Goal: Check status: Check status

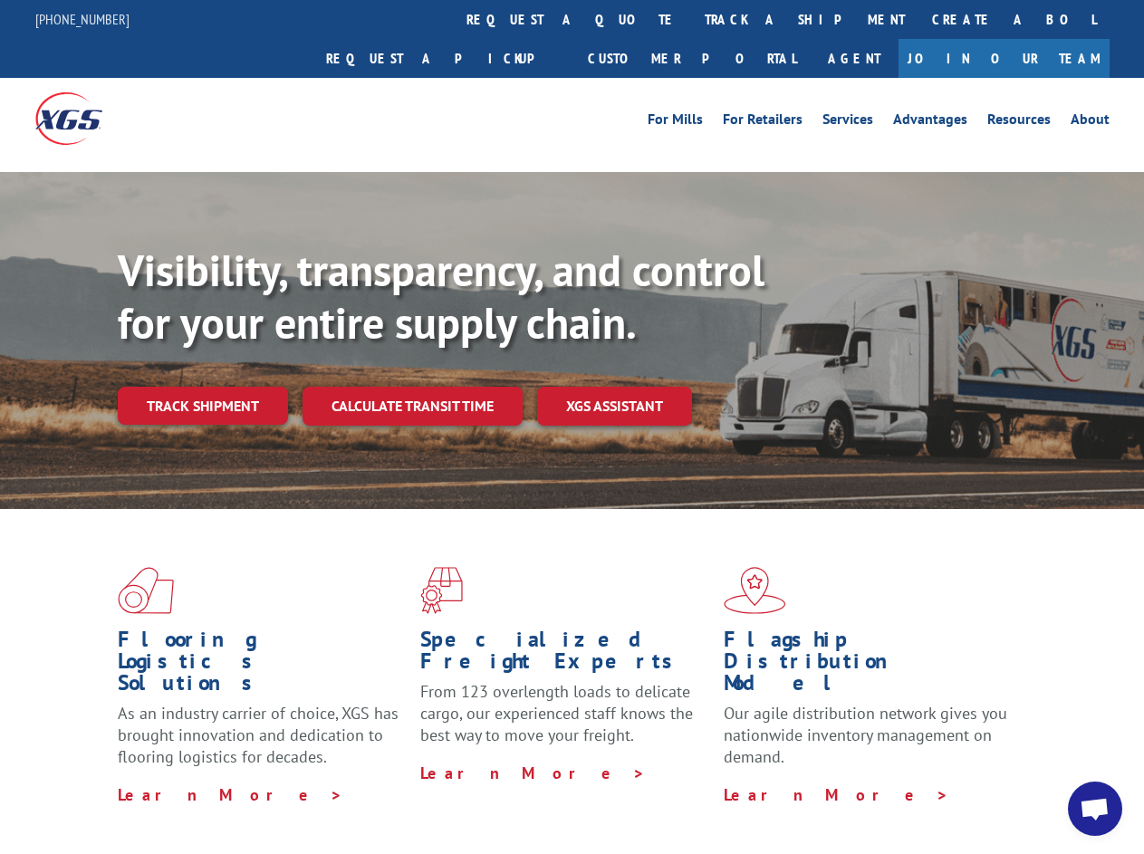
click at [571, 426] on div "Visibility, transparency, and control for your entire supply chain. Track shipm…" at bounding box center [631, 370] width 1026 height 253
click at [691, 19] on link "track a shipment" at bounding box center [804, 19] width 227 height 39
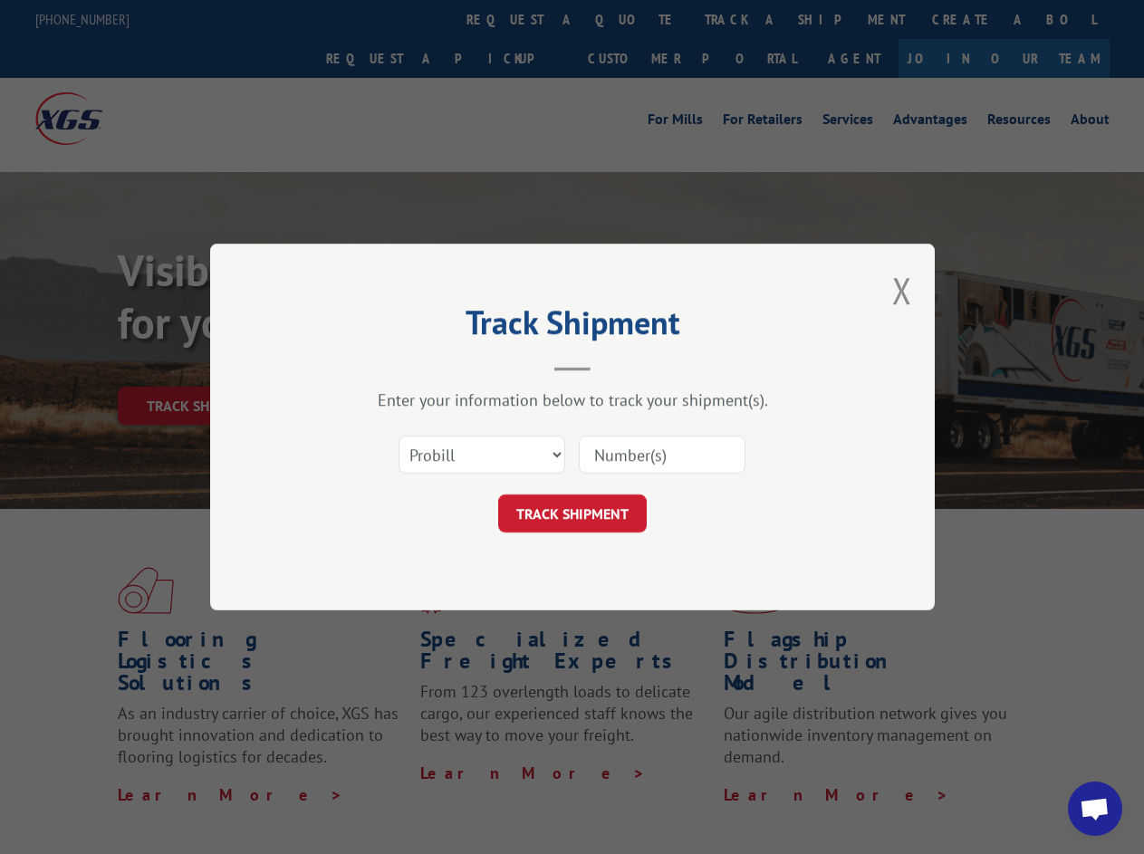
click at [632, 19] on div "Track Shipment Enter your information below to track your shipment(s). Select c…" at bounding box center [572, 427] width 1144 height 854
click at [745, 19] on div "Track Shipment Enter your information below to track your shipment(s). Select c…" at bounding box center [572, 427] width 1144 height 854
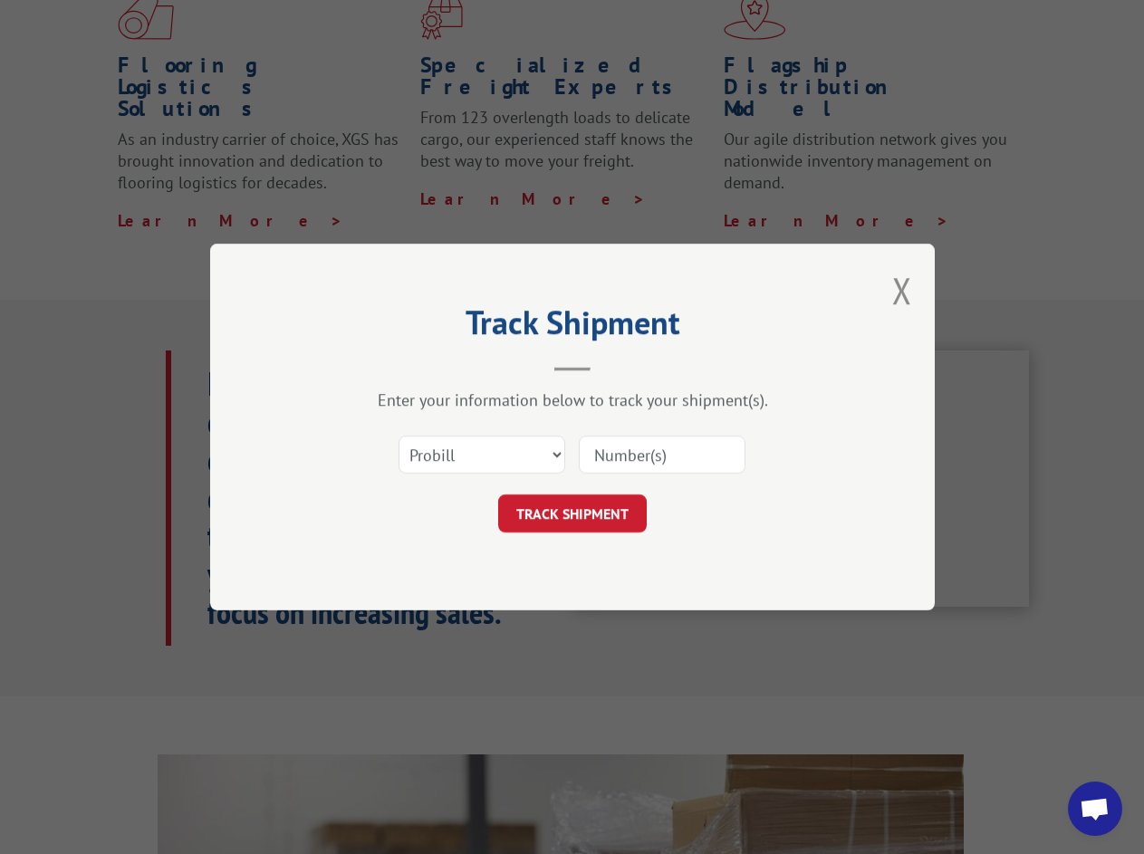
click at [202, 366] on div "Track Shipment Enter your information below to track your shipment(s). Select c…" at bounding box center [572, 427] width 1144 height 854
click at [411, 366] on header "Track Shipment" at bounding box center [572, 341] width 543 height 62
click at [615, 366] on header "Track Shipment" at bounding box center [572, 341] width 543 height 62
click at [1095, 809] on span "Open chat" at bounding box center [1094, 810] width 30 height 25
